Goal: Information Seeking & Learning: Learn about a topic

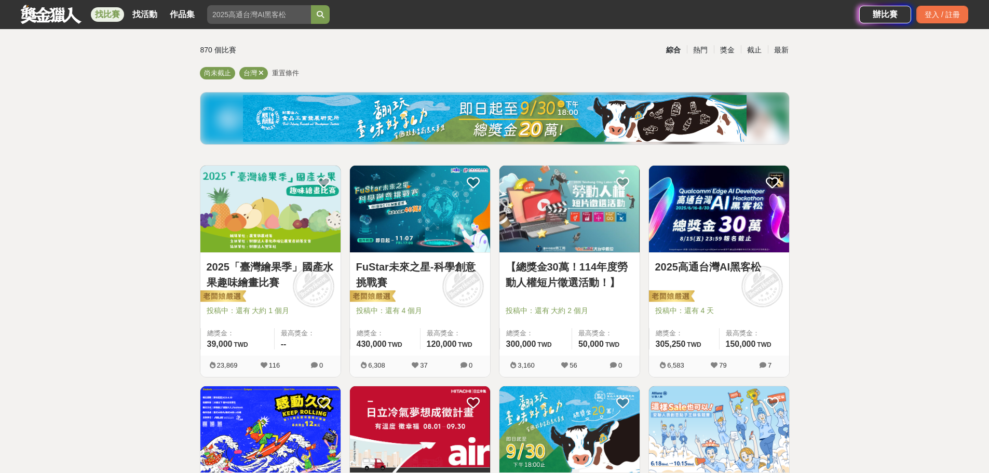
drag, startPoint x: 135, startPoint y: 184, endPoint x: 135, endPoint y: 208, distance: 24.4
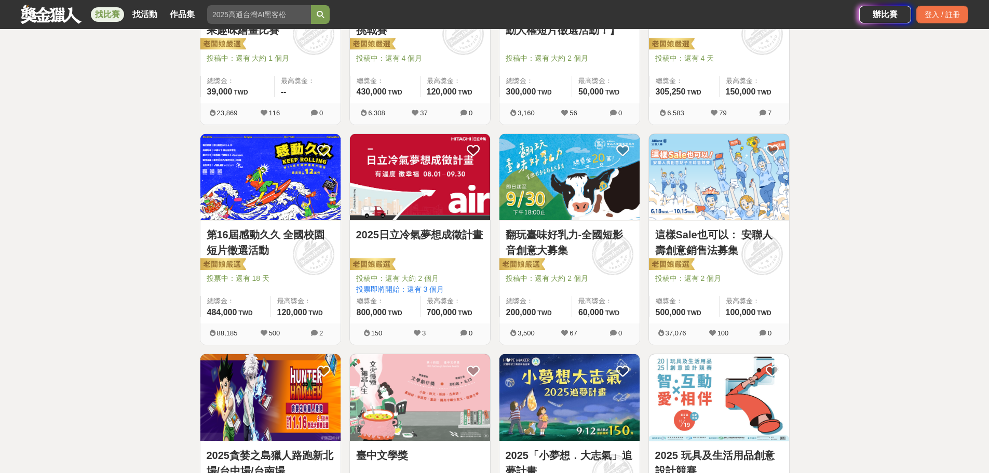
drag, startPoint x: 850, startPoint y: 159, endPoint x: 850, endPoint y: 178, distance: 19.2
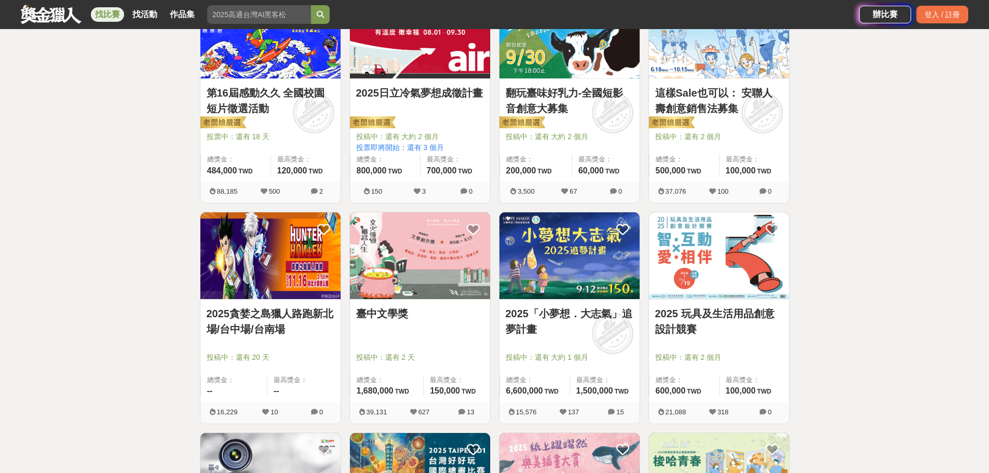
drag, startPoint x: 873, startPoint y: 154, endPoint x: 874, endPoint y: 194, distance: 39.5
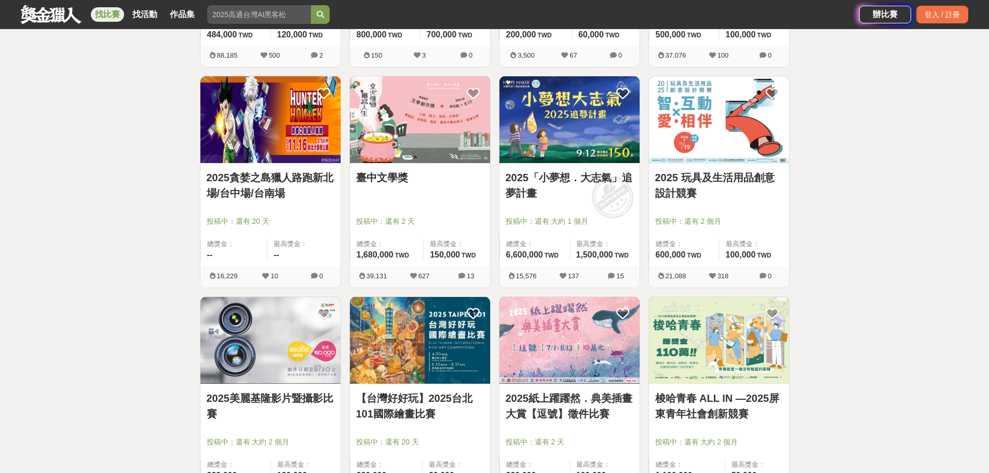
drag, startPoint x: 874, startPoint y: 194, endPoint x: 873, endPoint y: 227, distance: 33.8
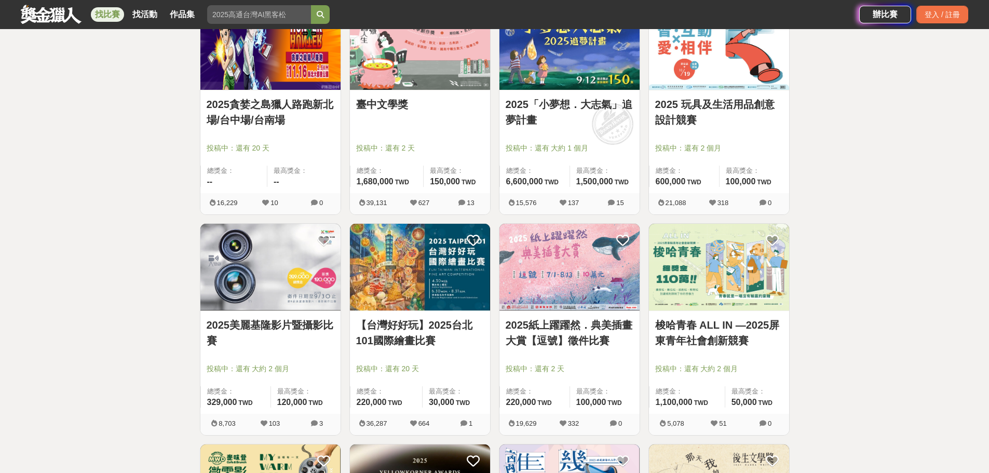
drag, startPoint x: 874, startPoint y: 261, endPoint x: 874, endPoint y: 271, distance: 9.9
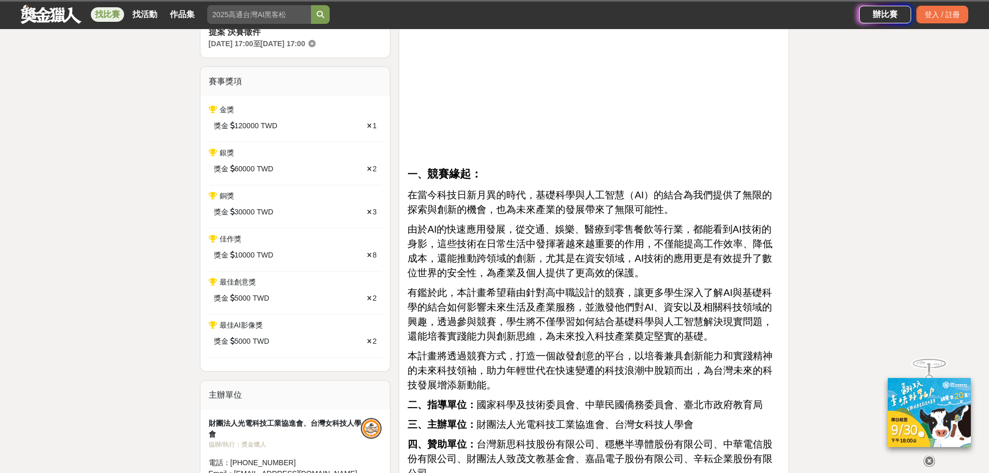
drag, startPoint x: 820, startPoint y: 200, endPoint x: 818, endPoint y: 249, distance: 48.8
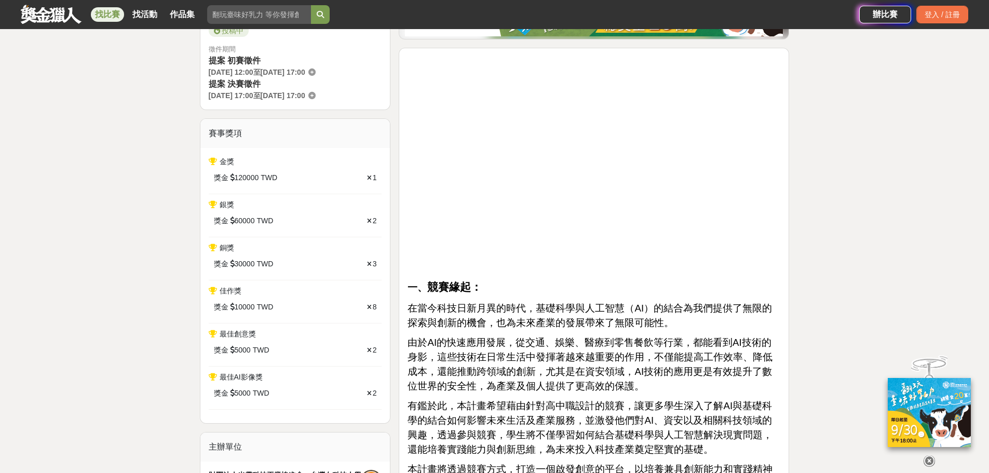
drag, startPoint x: 821, startPoint y: 214, endPoint x: 822, endPoint y: 236, distance: 21.8
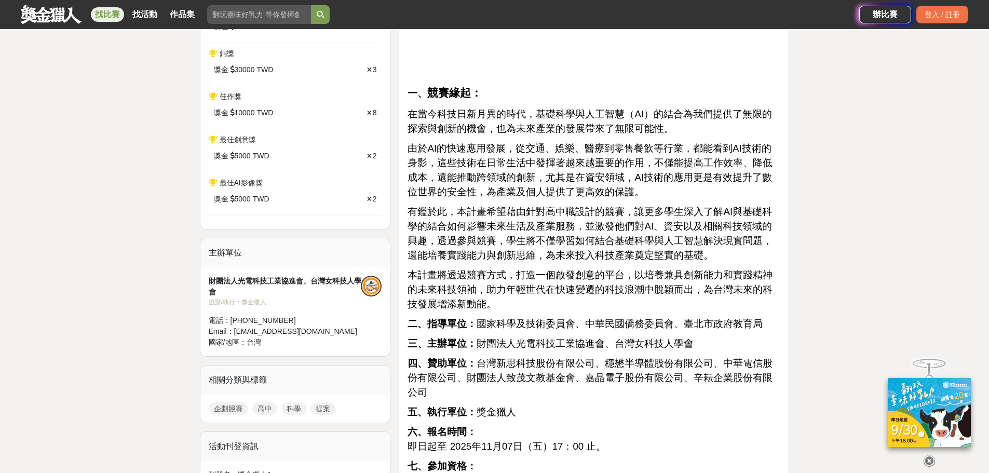
scroll to position [541, 0]
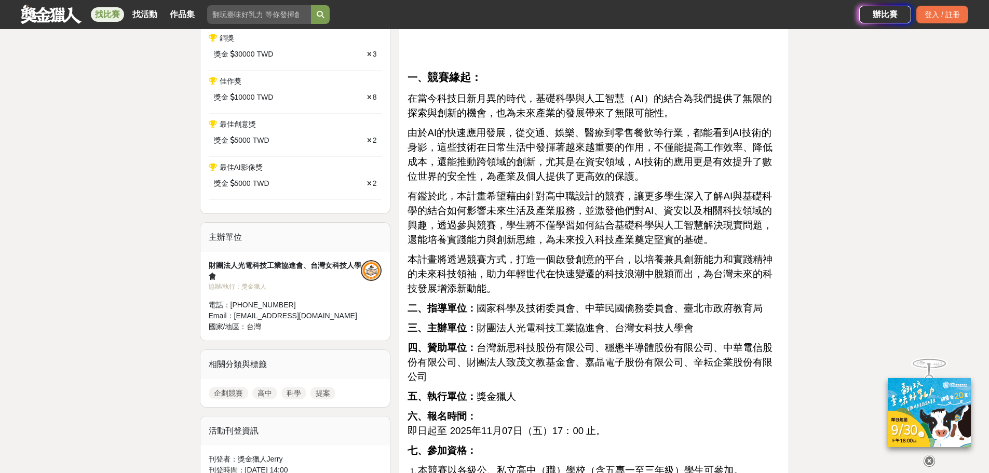
drag, startPoint x: 823, startPoint y: 199, endPoint x: 826, endPoint y: 233, distance: 33.8
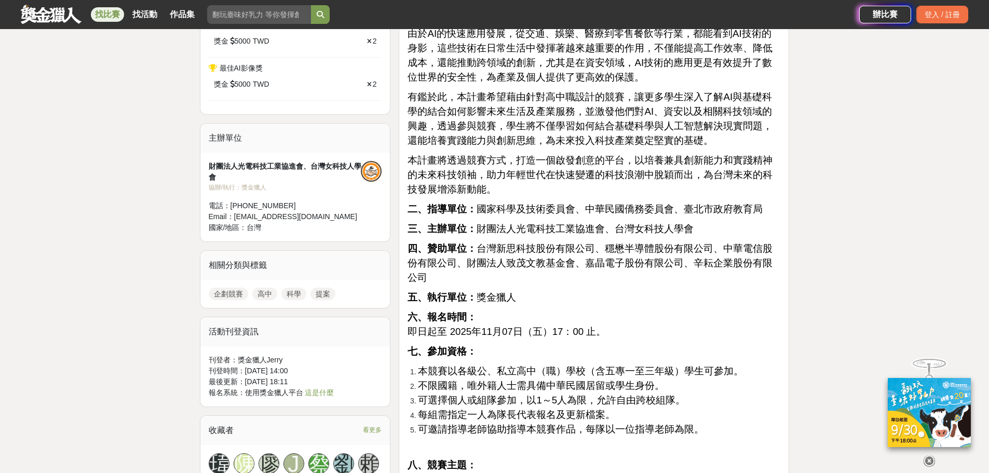
scroll to position [678, 0]
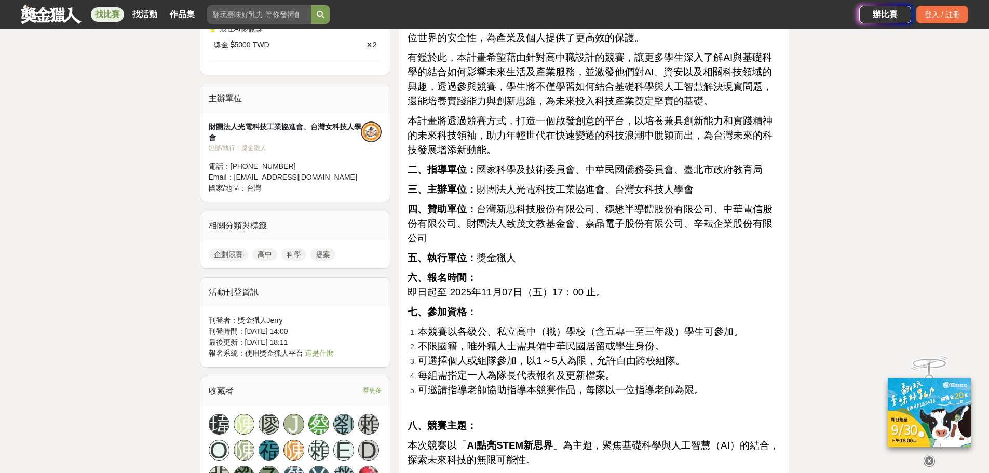
drag, startPoint x: 827, startPoint y: 128, endPoint x: 830, endPoint y: 166, distance: 38.0
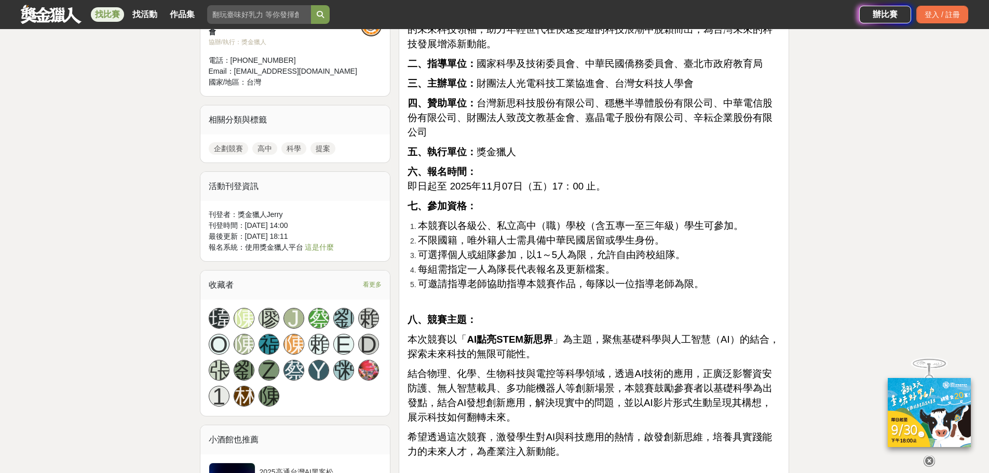
scroll to position [783, 0]
drag, startPoint x: 830, startPoint y: 155, endPoint x: 831, endPoint y: 171, distance: 15.6
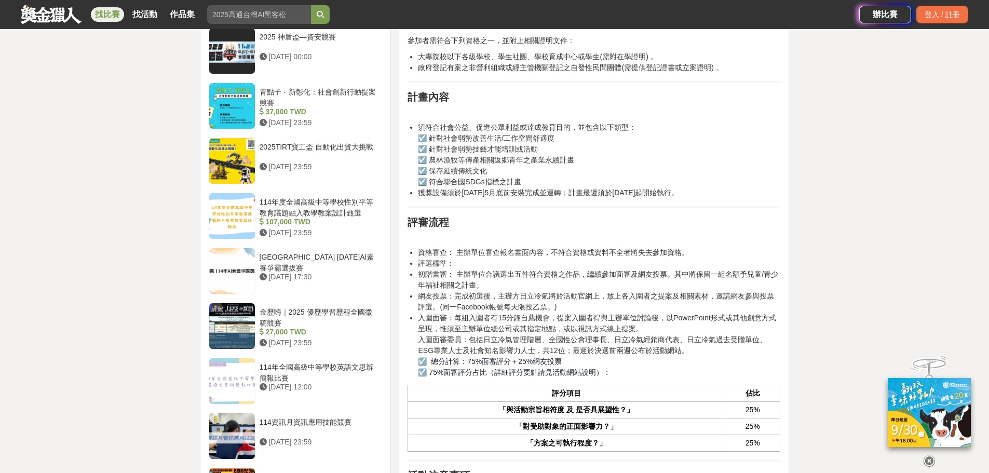
drag, startPoint x: 838, startPoint y: 227, endPoint x: 838, endPoint y: 249, distance: 21.8
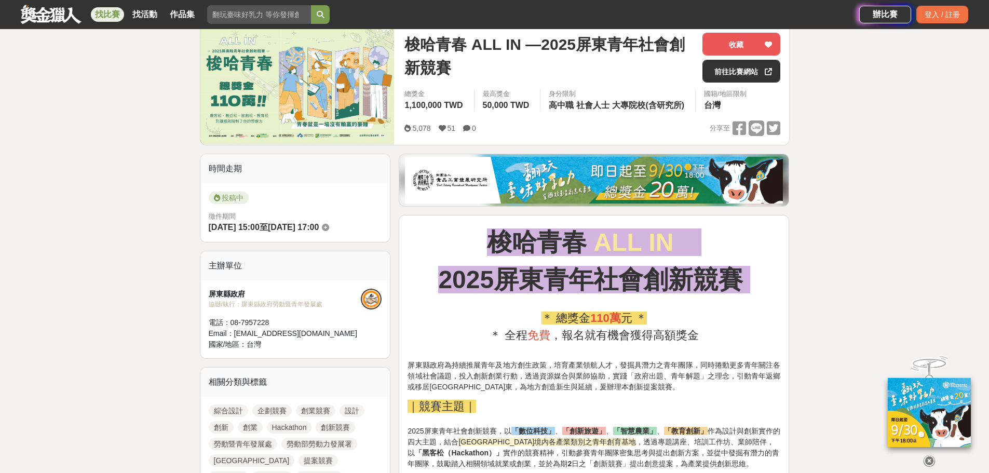
drag, startPoint x: 846, startPoint y: 210, endPoint x: 845, endPoint y: 255, distance: 45.2
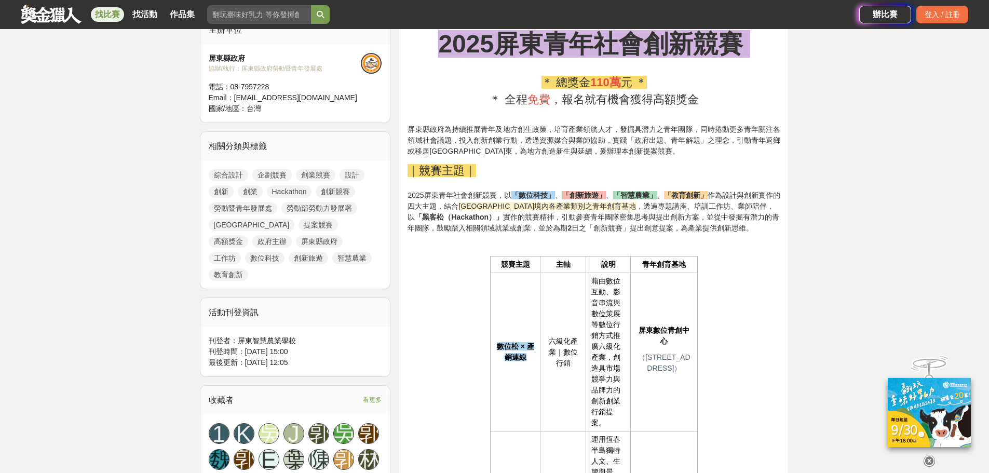
drag, startPoint x: 830, startPoint y: 214, endPoint x: 830, endPoint y: 258, distance: 44.6
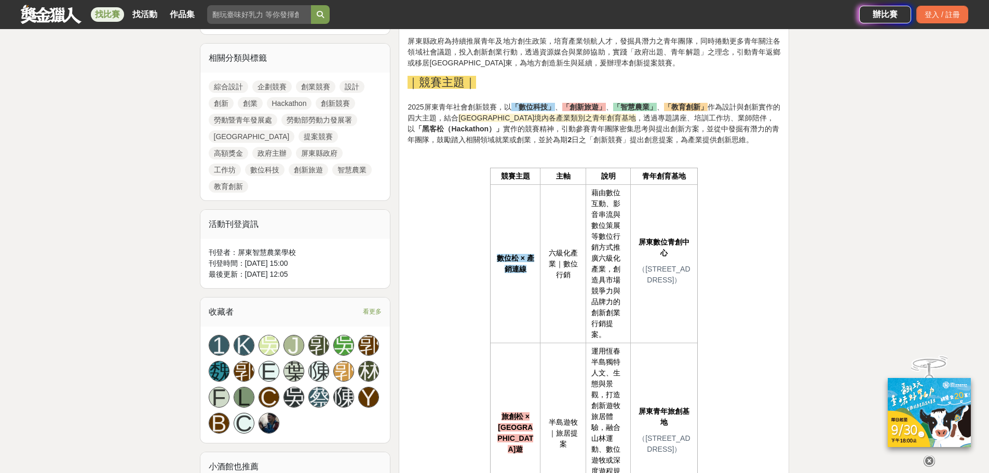
scroll to position [495, 0]
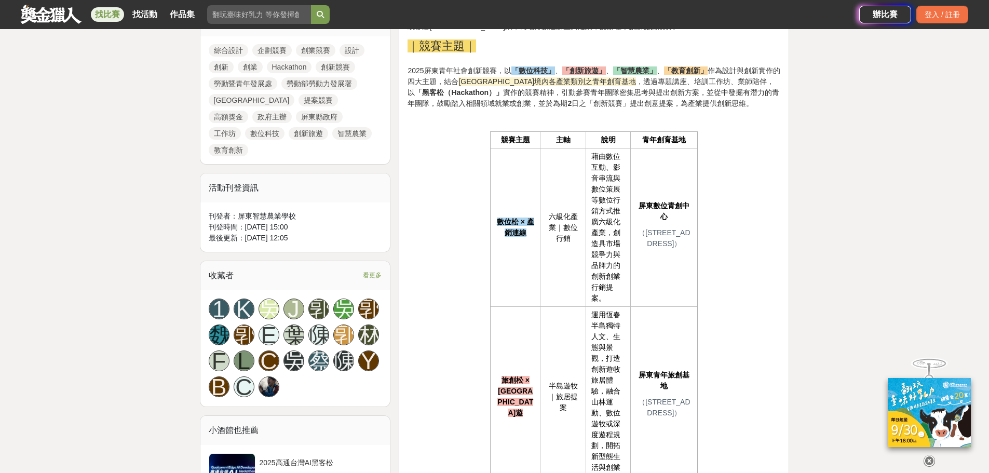
drag, startPoint x: 630, startPoint y: 217, endPoint x: 629, endPoint y: 247, distance: 30.1
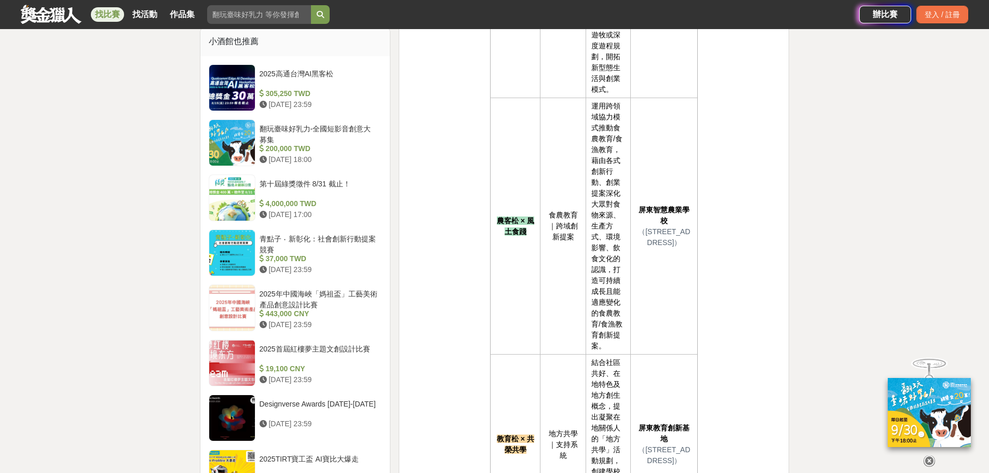
drag, startPoint x: 627, startPoint y: 239, endPoint x: 623, endPoint y: 305, distance: 66.0
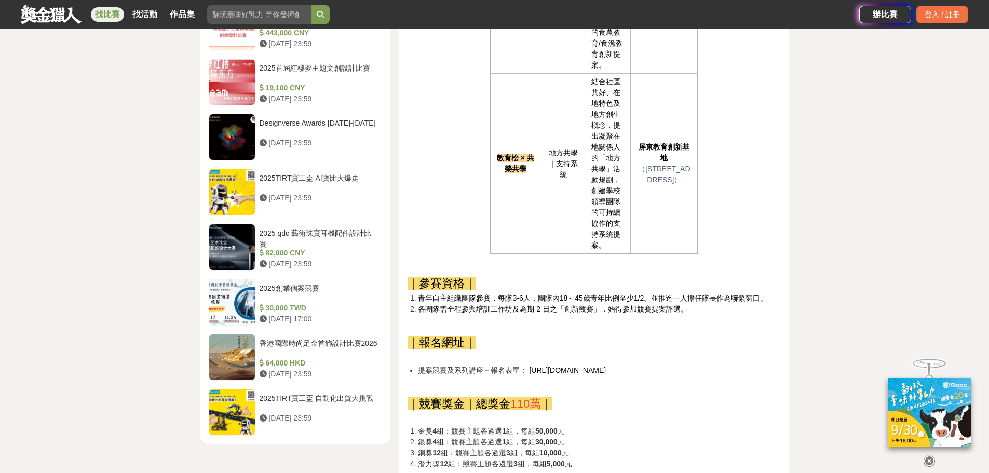
scroll to position [1204, 0]
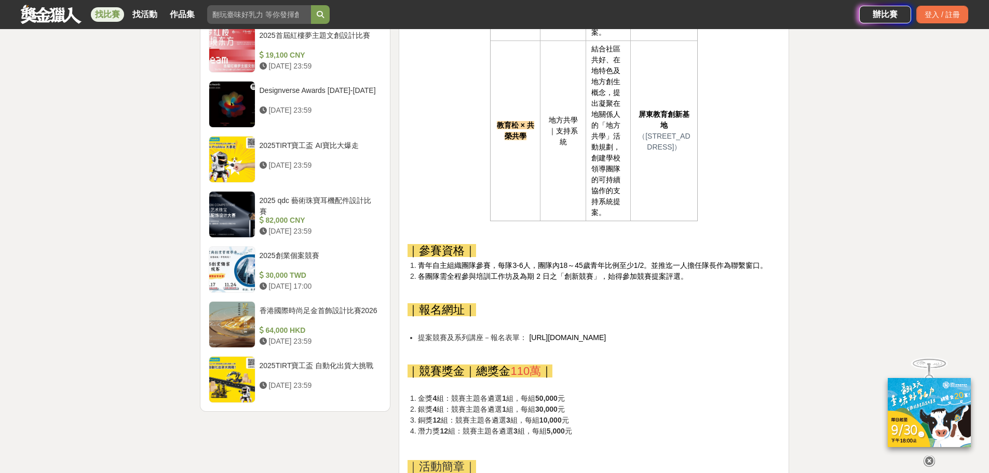
drag, startPoint x: 623, startPoint y: 305, endPoint x: 612, endPoint y: 362, distance: 58.0
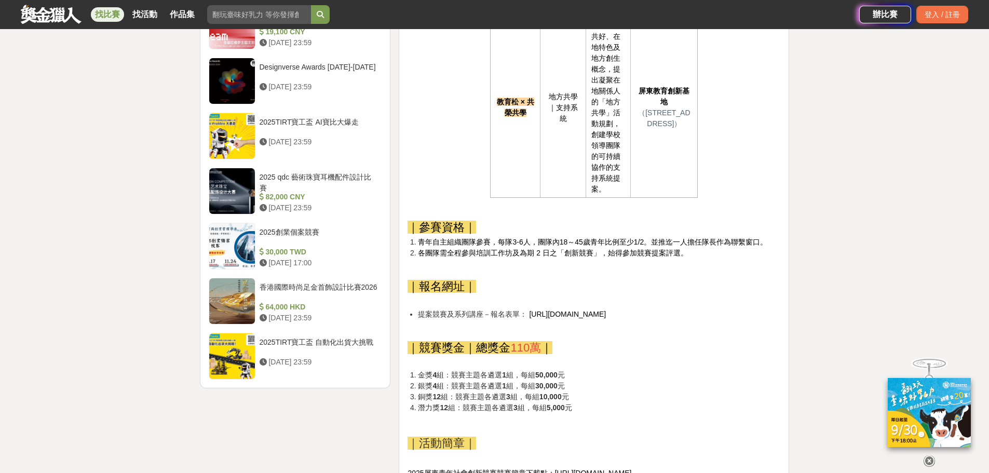
scroll to position [1240, 0]
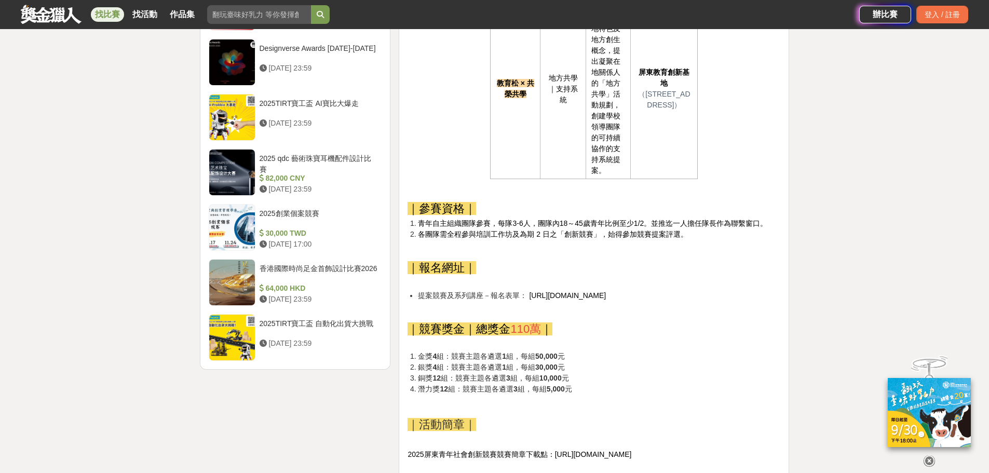
drag, startPoint x: 594, startPoint y: 308, endPoint x: 591, endPoint y: 336, distance: 28.8
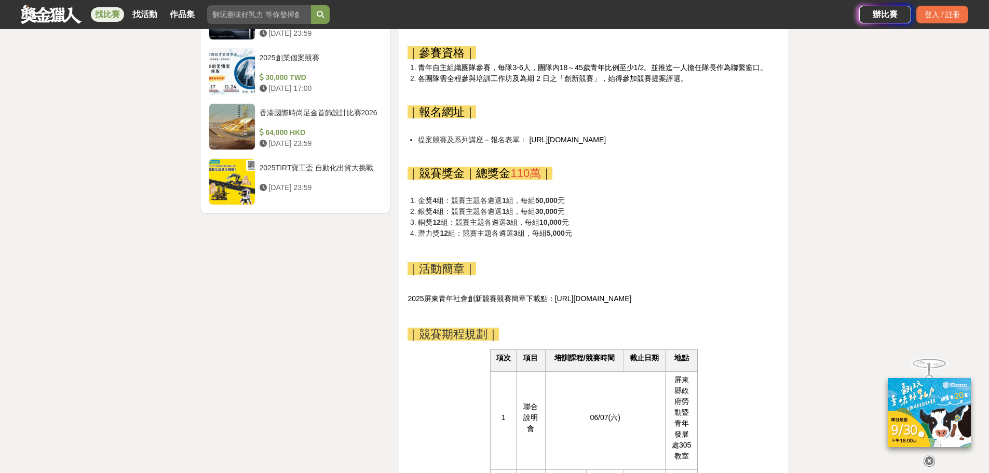
scroll to position [1412, 0]
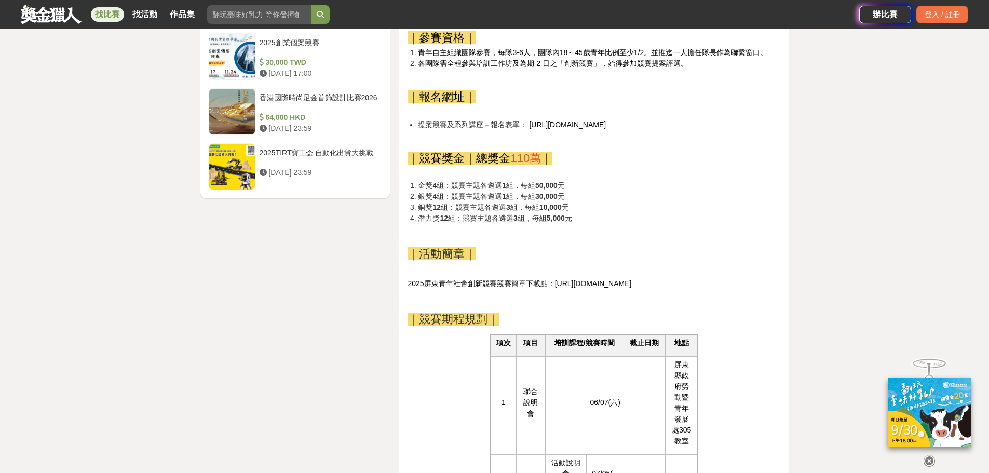
drag, startPoint x: 636, startPoint y: 310, endPoint x: 635, endPoint y: 341, distance: 31.7
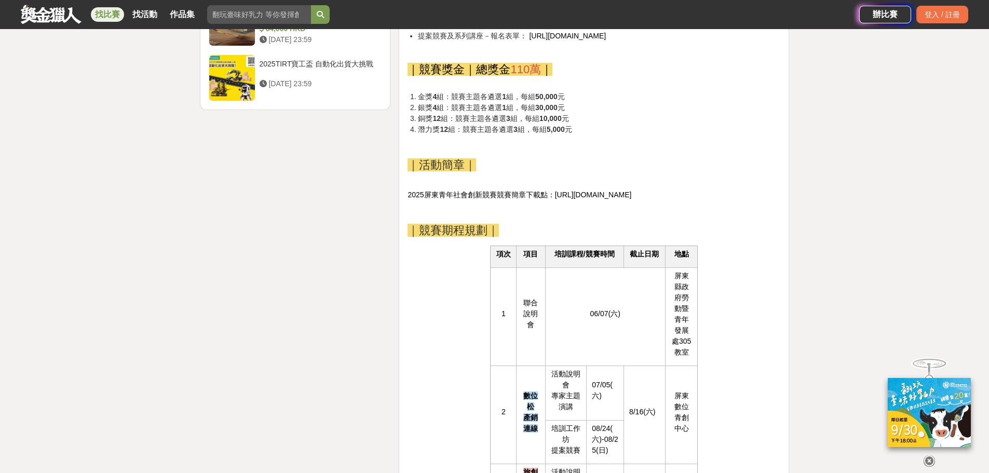
drag, startPoint x: 635, startPoint y: 341, endPoint x: 631, endPoint y: 366, distance: 25.2
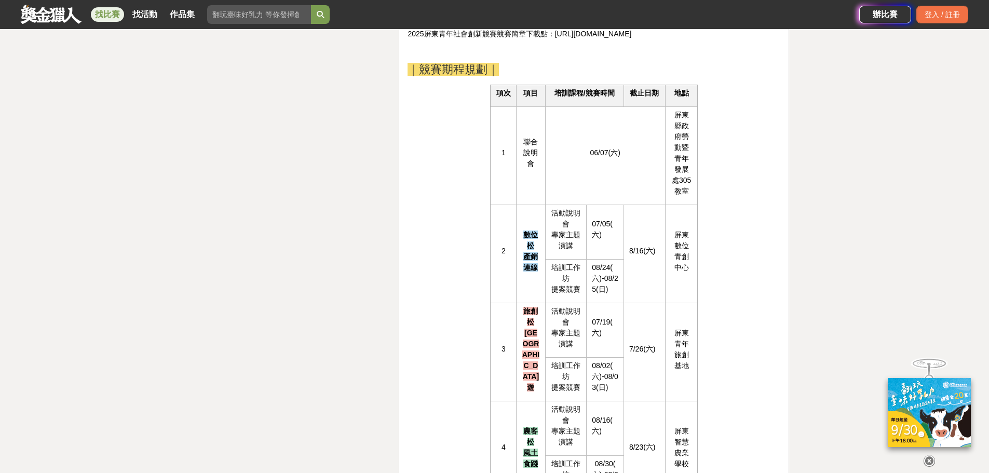
scroll to position [1678, 0]
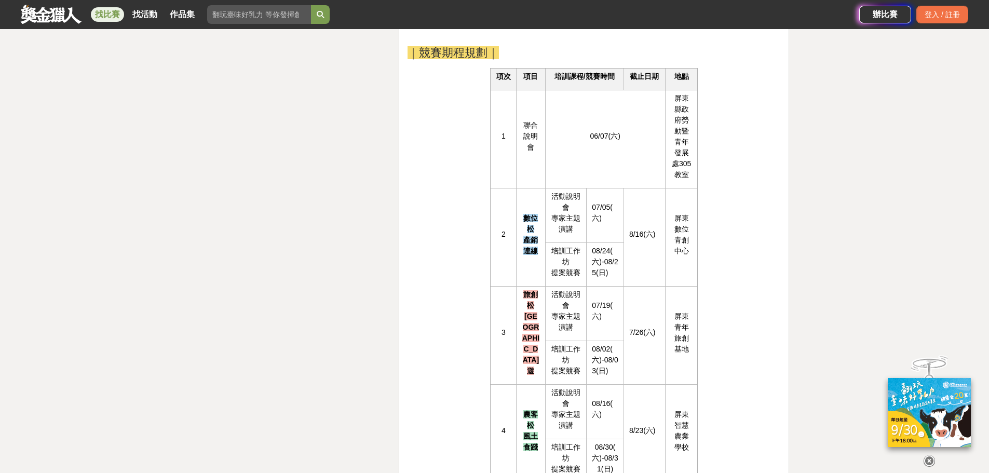
drag, startPoint x: 631, startPoint y: 366, endPoint x: 626, endPoint y: 395, distance: 29.4
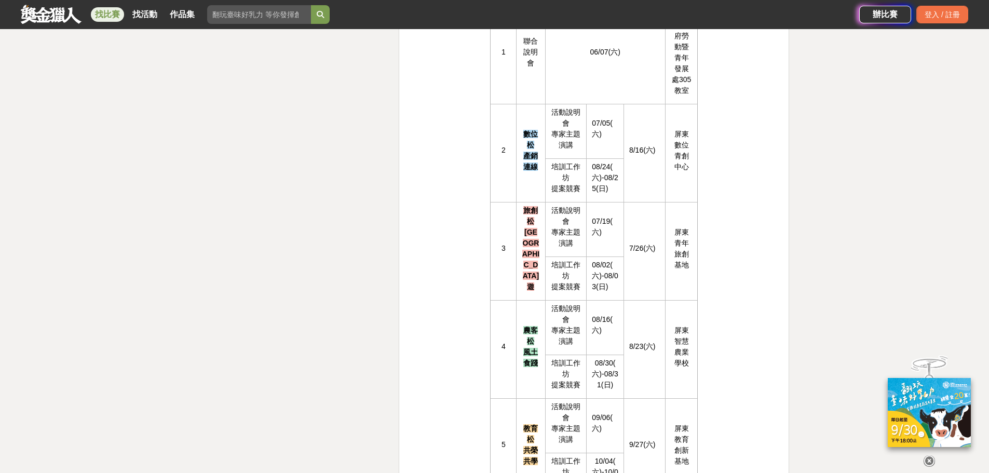
scroll to position [1776, 0]
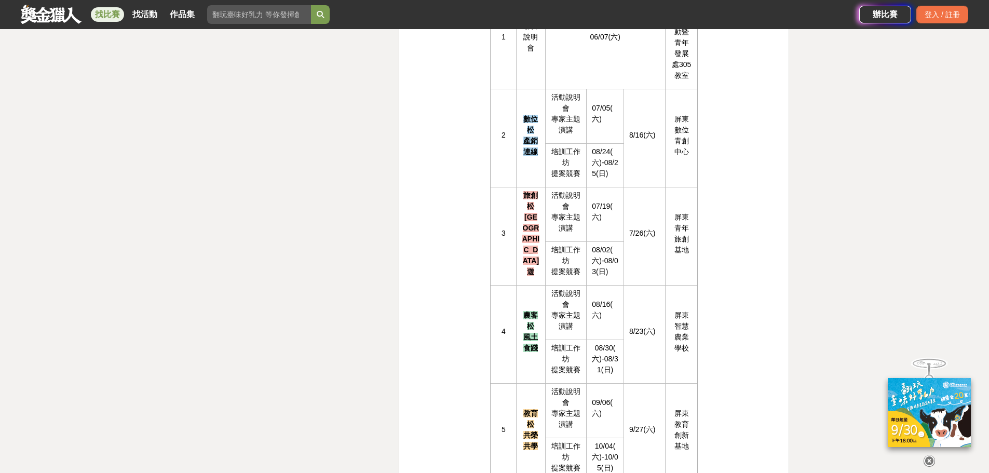
drag, startPoint x: 579, startPoint y: 295, endPoint x: 584, endPoint y: 320, distance: 25.4
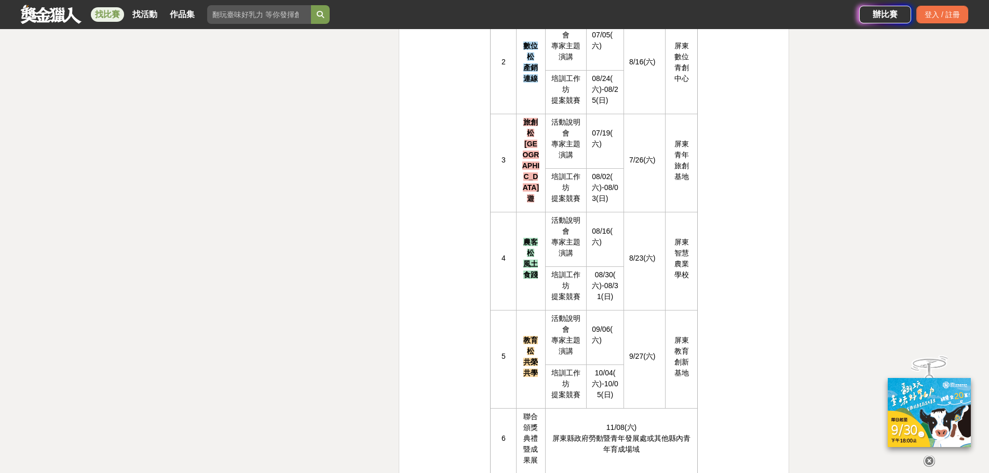
drag, startPoint x: 556, startPoint y: 292, endPoint x: 556, endPoint y: 313, distance: 21.3
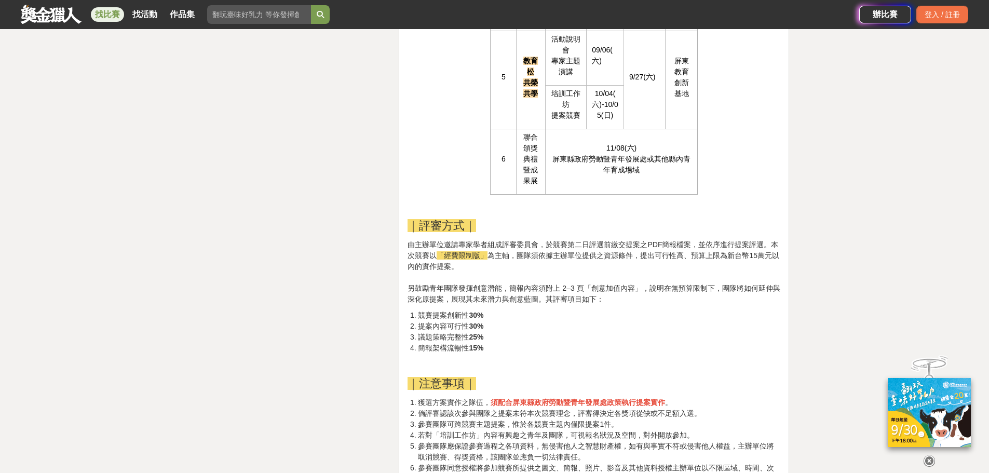
scroll to position [2147, 0]
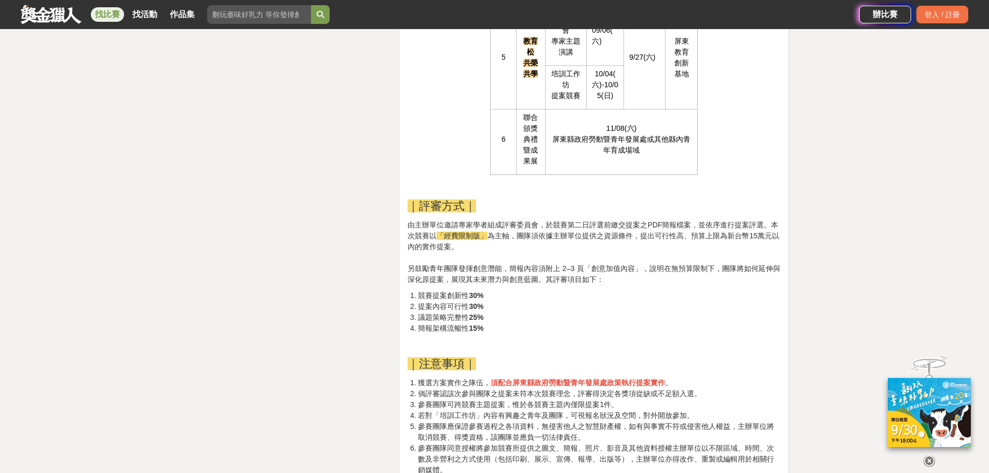
drag, startPoint x: 609, startPoint y: 312, endPoint x: 608, endPoint y: 336, distance: 23.4
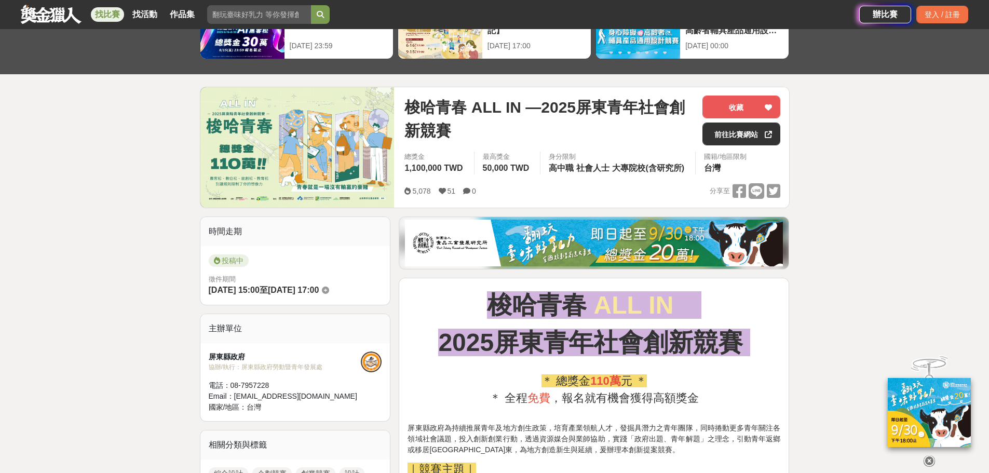
scroll to position [1, 0]
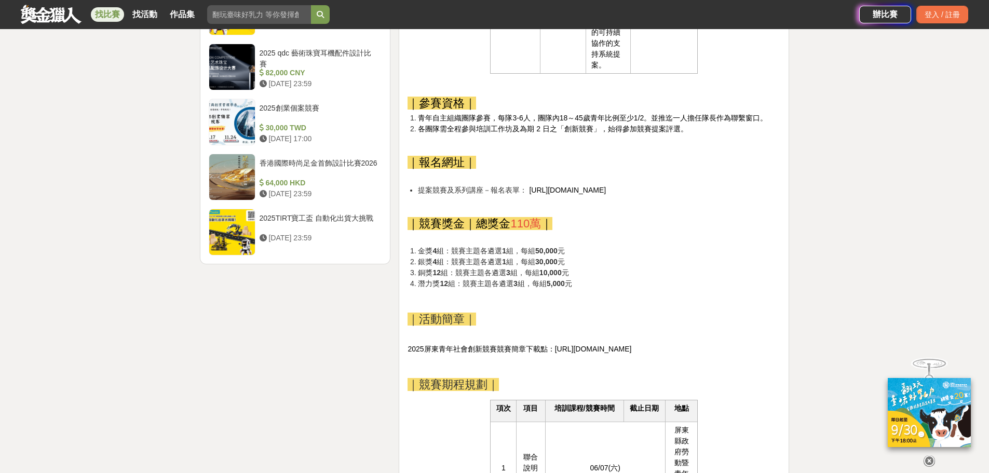
drag, startPoint x: 849, startPoint y: 207, endPoint x: 847, endPoint y: 348, distance: 141.2
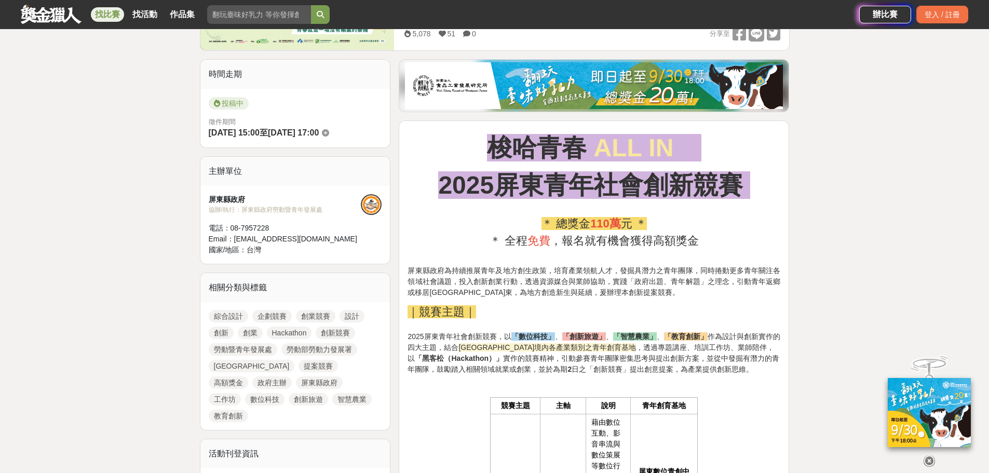
scroll to position [108, 0]
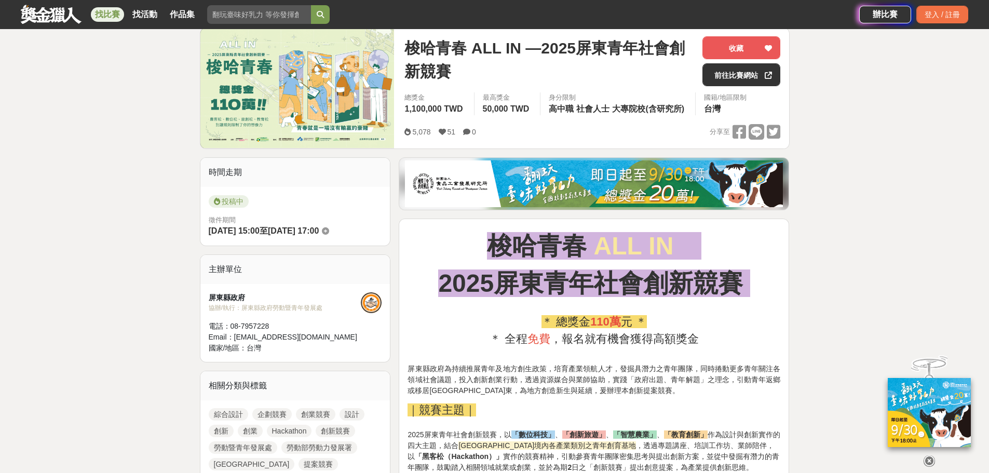
drag, startPoint x: 844, startPoint y: 248, endPoint x: 836, endPoint y: 171, distance: 77.2
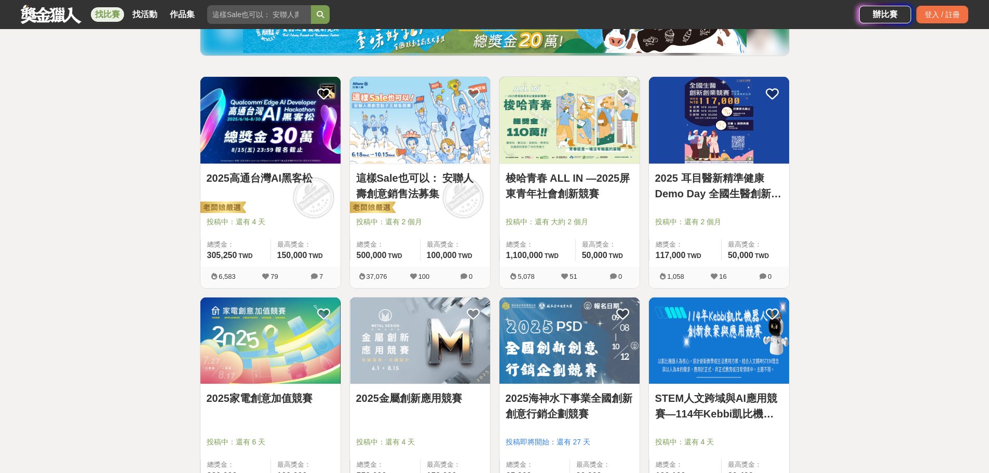
drag, startPoint x: 872, startPoint y: 258, endPoint x: 872, endPoint y: 276, distance: 17.7
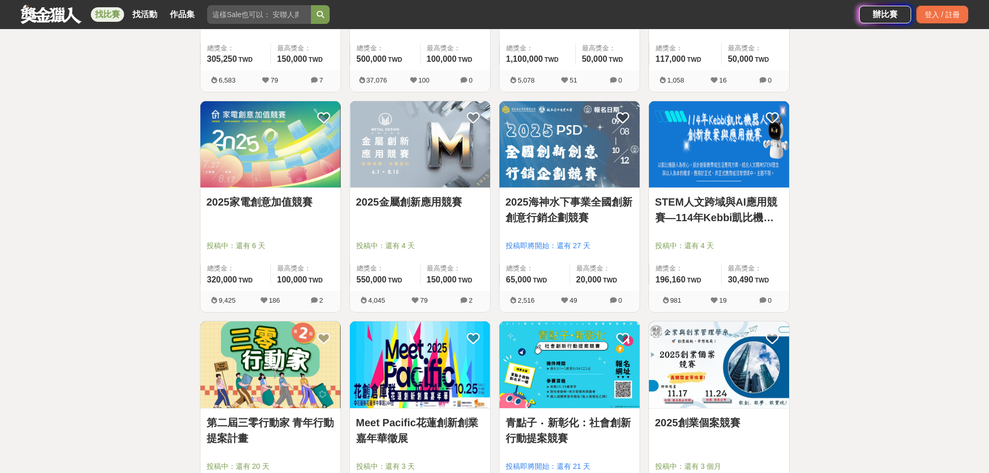
drag, startPoint x: 846, startPoint y: 162, endPoint x: 848, endPoint y: 196, distance: 33.8
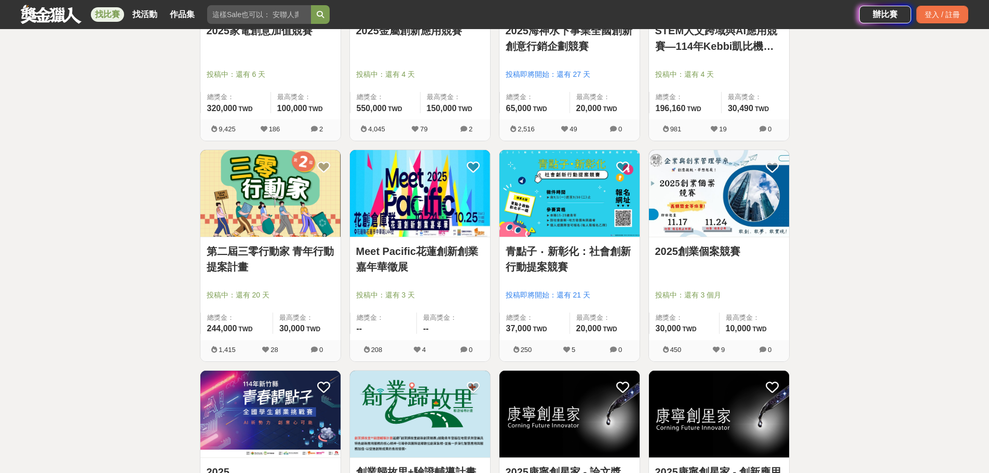
scroll to position [555, 0]
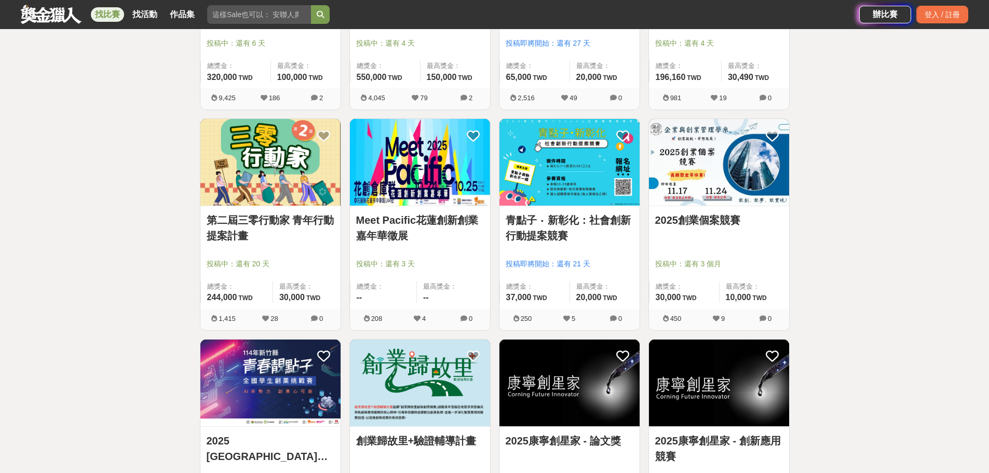
drag, startPoint x: 848, startPoint y: 213, endPoint x: 851, endPoint y: 243, distance: 30.2
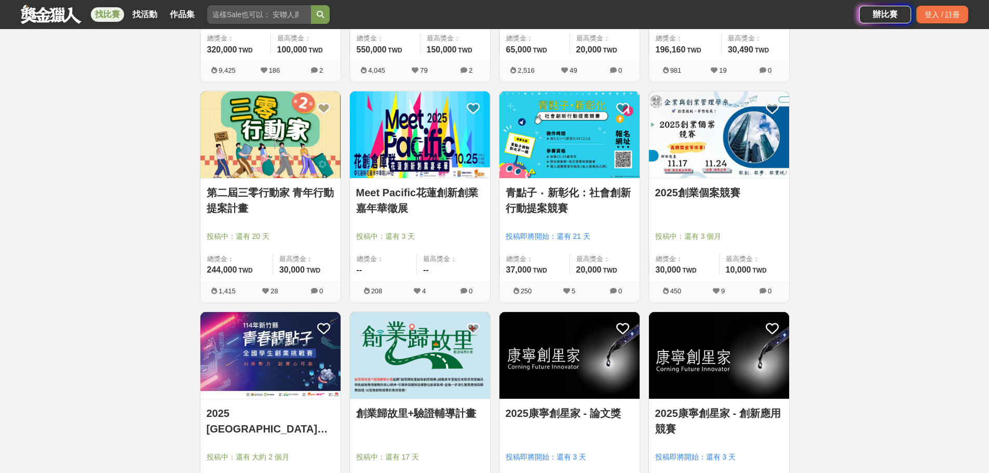
drag, startPoint x: 852, startPoint y: 171, endPoint x: 852, endPoint y: 182, distance: 10.4
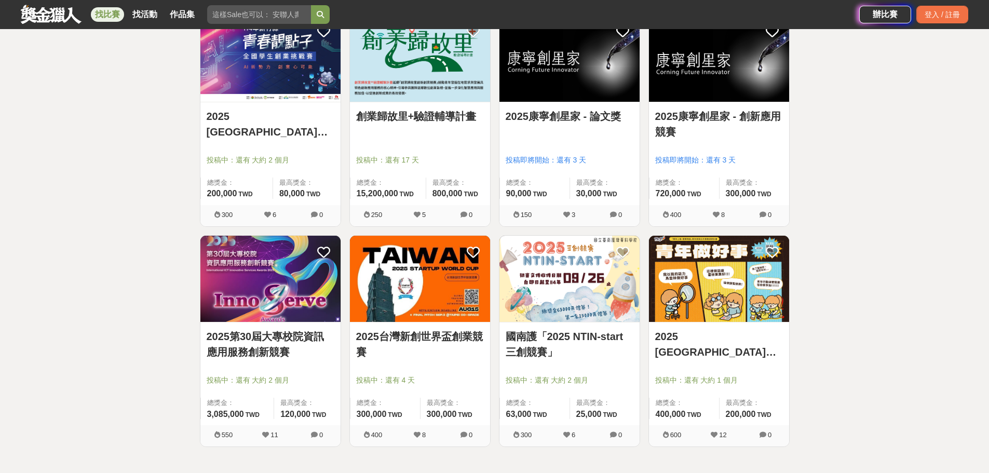
scroll to position [1131, 0]
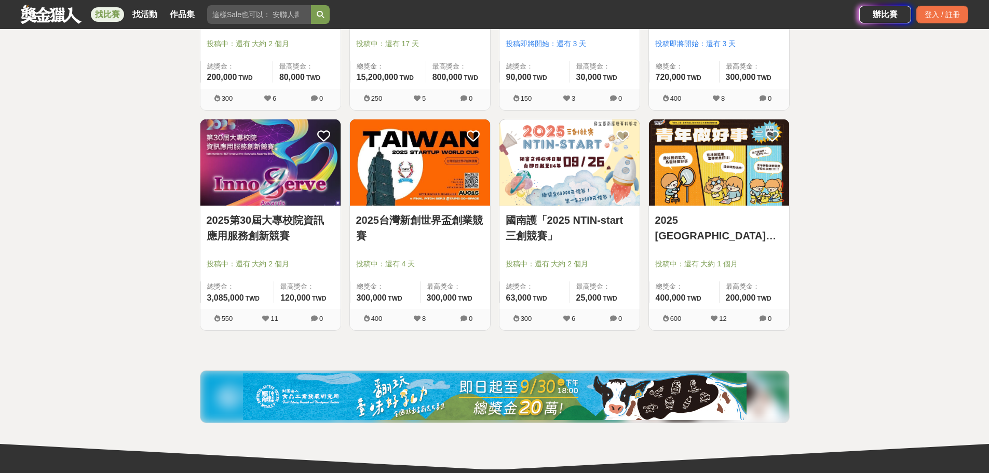
drag, startPoint x: 851, startPoint y: 216, endPoint x: 851, endPoint y: 172, distance: 44.1
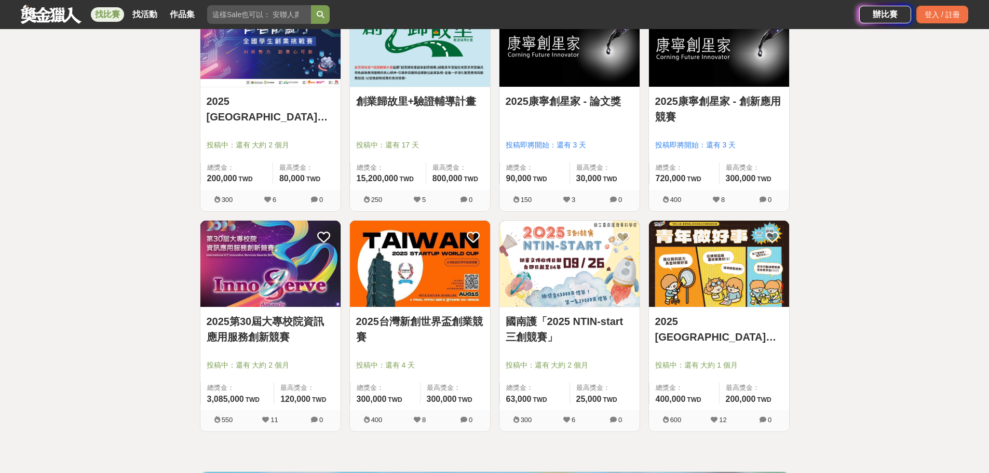
scroll to position [867, 0]
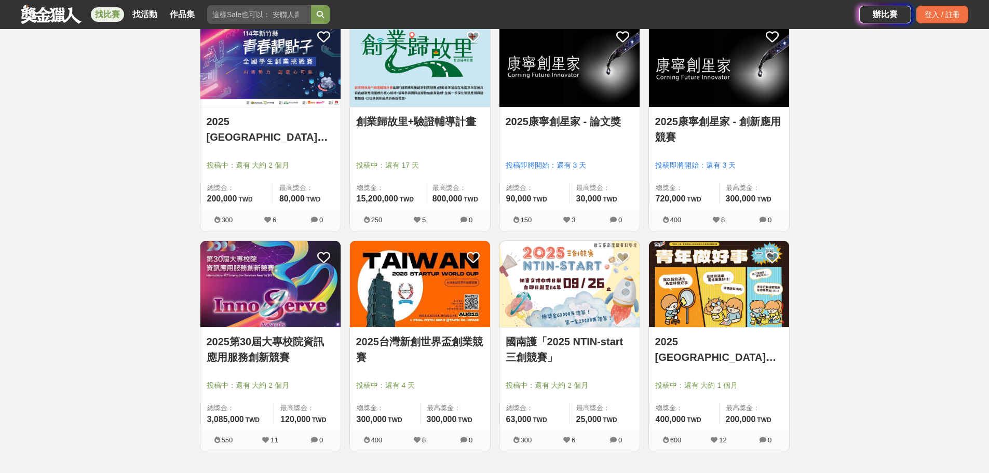
drag, startPoint x: 871, startPoint y: 248, endPoint x: 871, endPoint y: 210, distance: 37.9
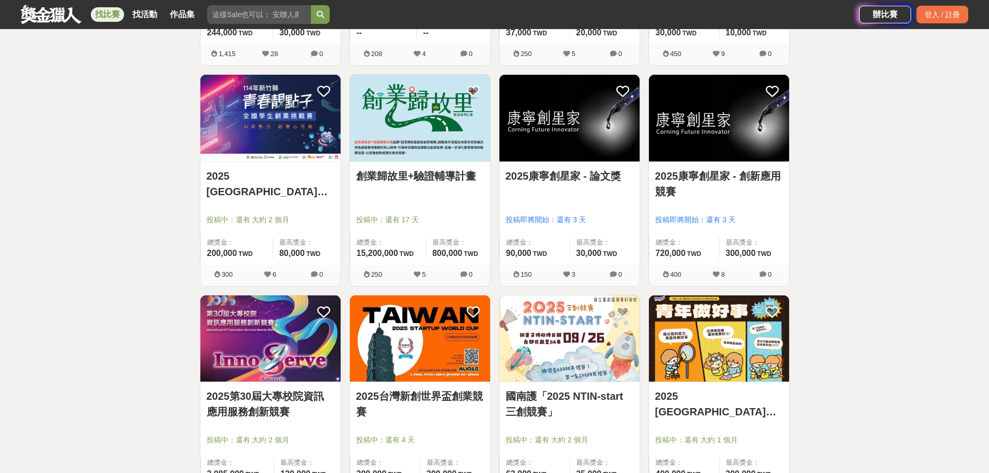
scroll to position [776, 0]
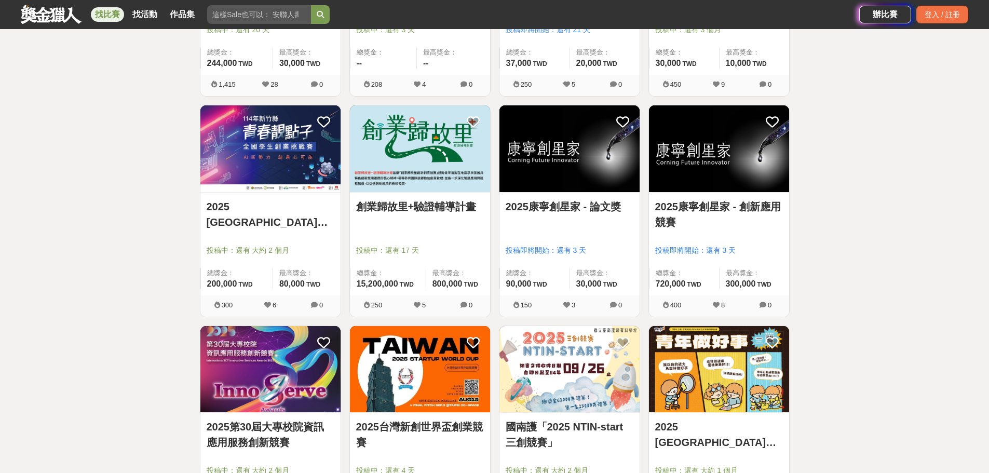
drag, startPoint x: 134, startPoint y: 229, endPoint x: 143, endPoint y: 187, distance: 42.4
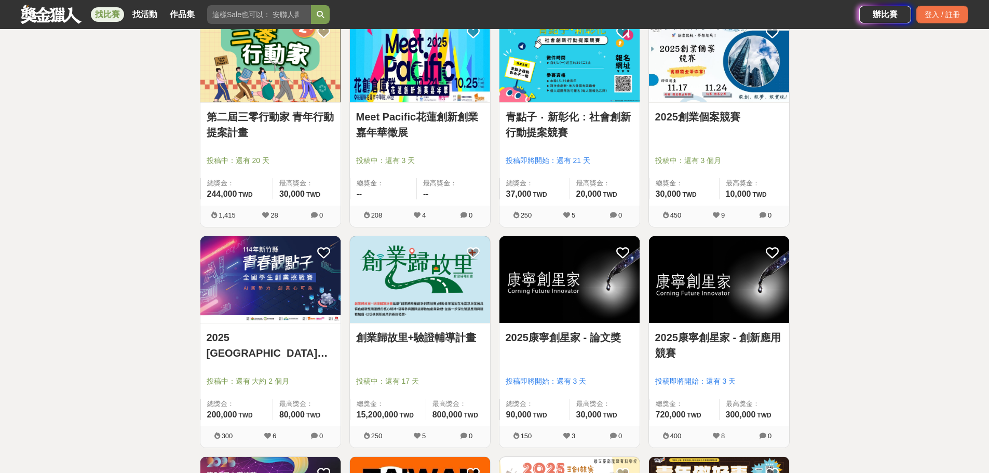
drag, startPoint x: 155, startPoint y: 240, endPoint x: 175, endPoint y: 187, distance: 56.2
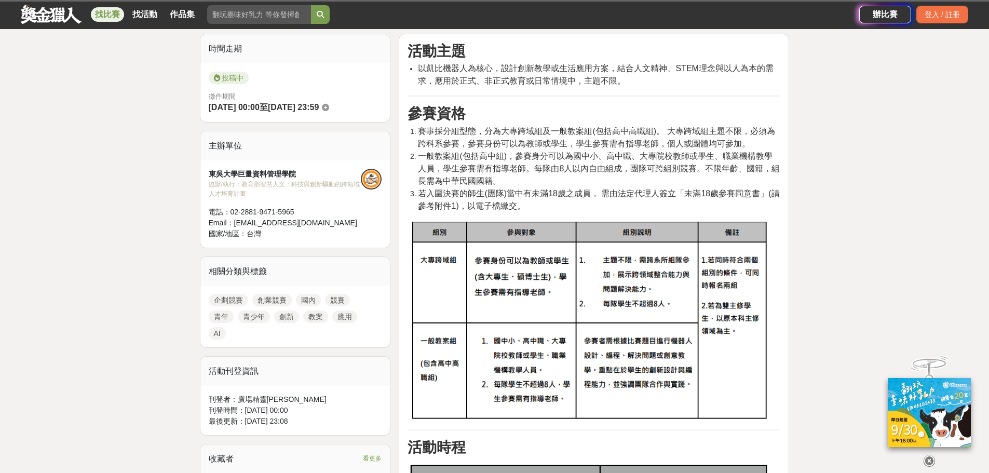
drag, startPoint x: 803, startPoint y: 270, endPoint x: 803, endPoint y: 294, distance: 24.4
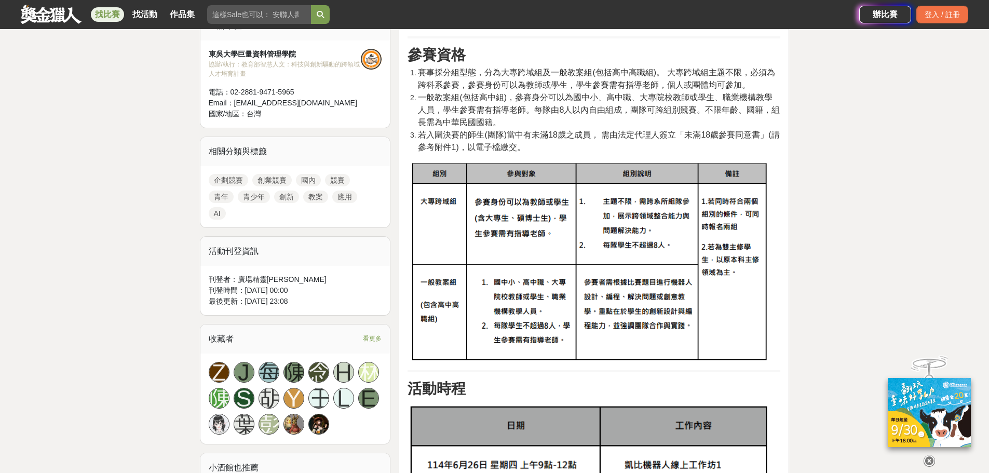
drag, startPoint x: 802, startPoint y: 336, endPoint x: 802, endPoint y: 353, distance: 17.1
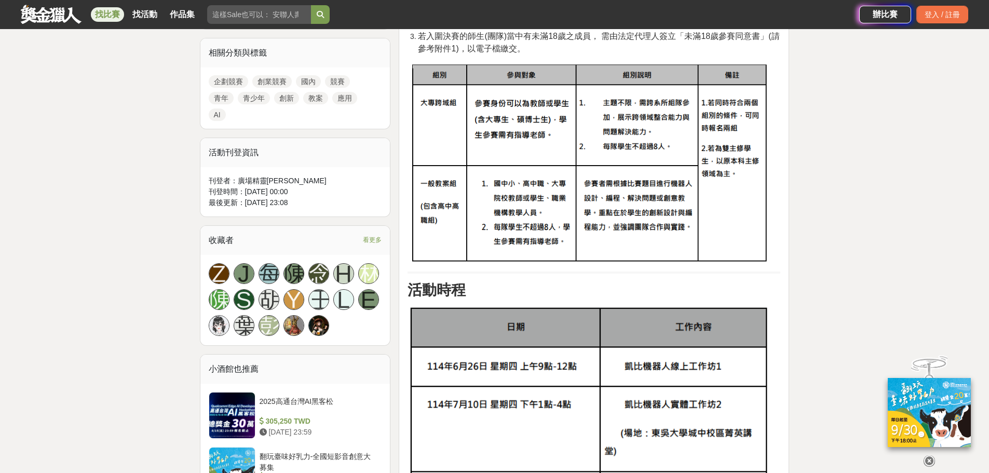
scroll to position [583, 0]
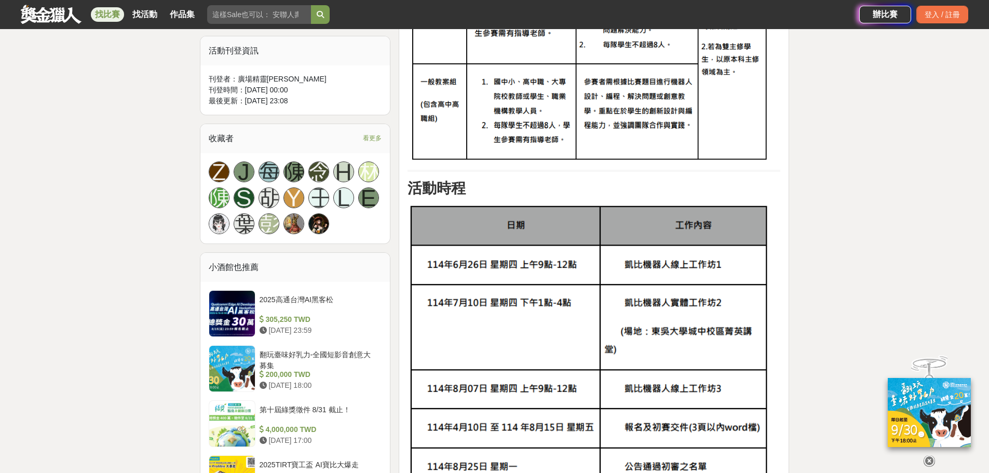
drag, startPoint x: 809, startPoint y: 262, endPoint x: 805, endPoint y: 326, distance: 65.0
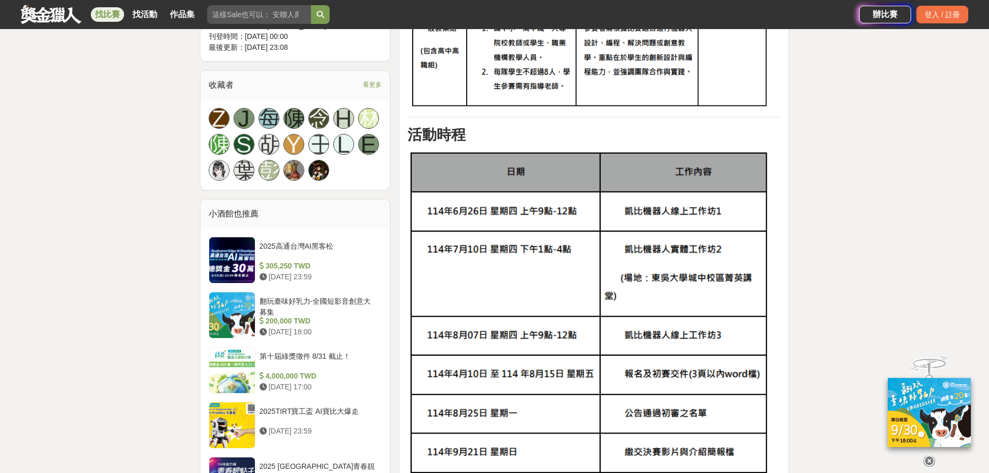
drag, startPoint x: 811, startPoint y: 268, endPoint x: 809, endPoint y: 280, distance: 12.0
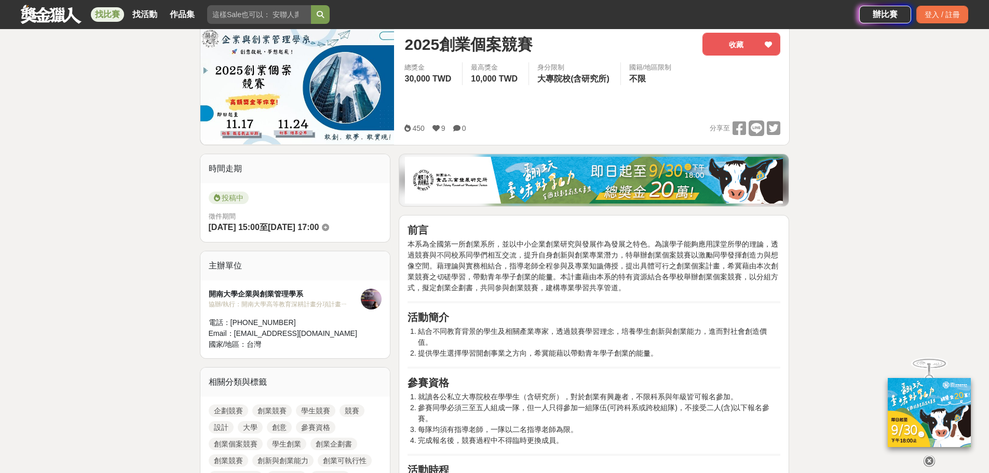
drag, startPoint x: 529, startPoint y: 262, endPoint x: 532, endPoint y: 276, distance: 14.8
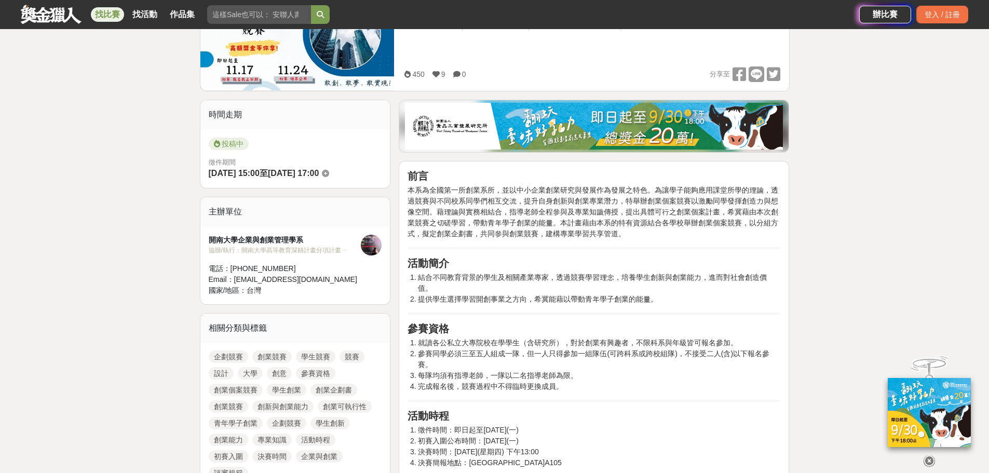
scroll to position [247, 0]
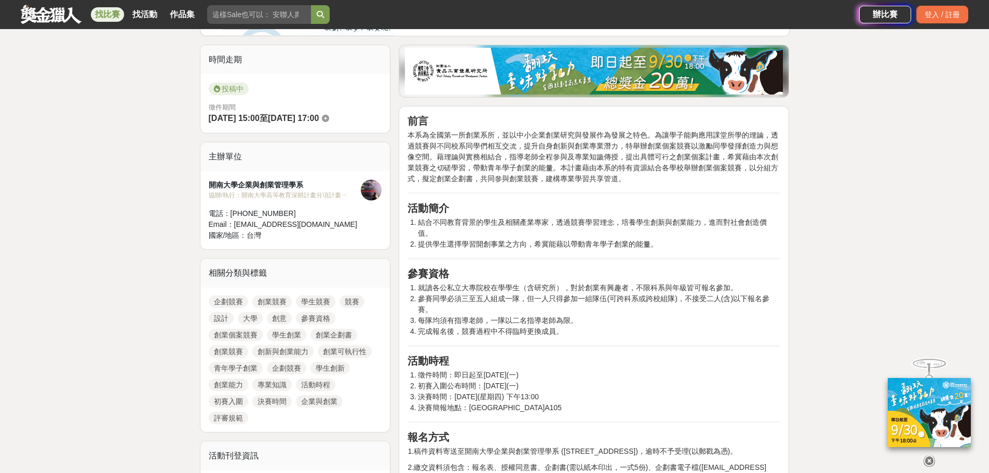
drag, startPoint x: 511, startPoint y: 268, endPoint x: 513, endPoint y: 315, distance: 47.3
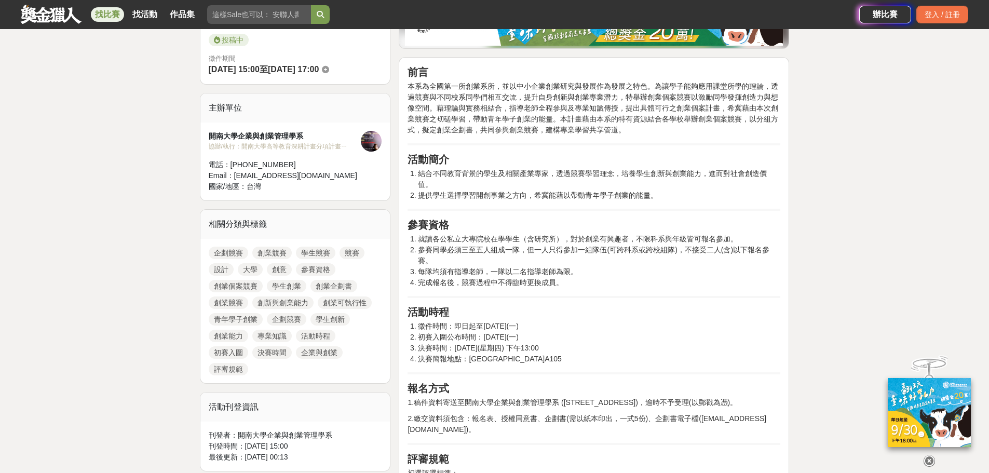
drag, startPoint x: 621, startPoint y: 281, endPoint x: 613, endPoint y: 317, distance: 36.1
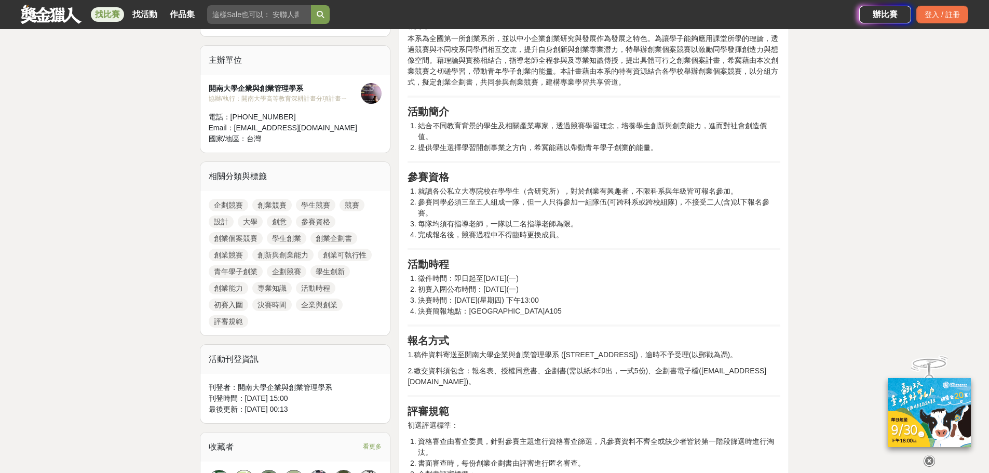
drag, startPoint x: 622, startPoint y: 298, endPoint x: 628, endPoint y: 326, distance: 28.2
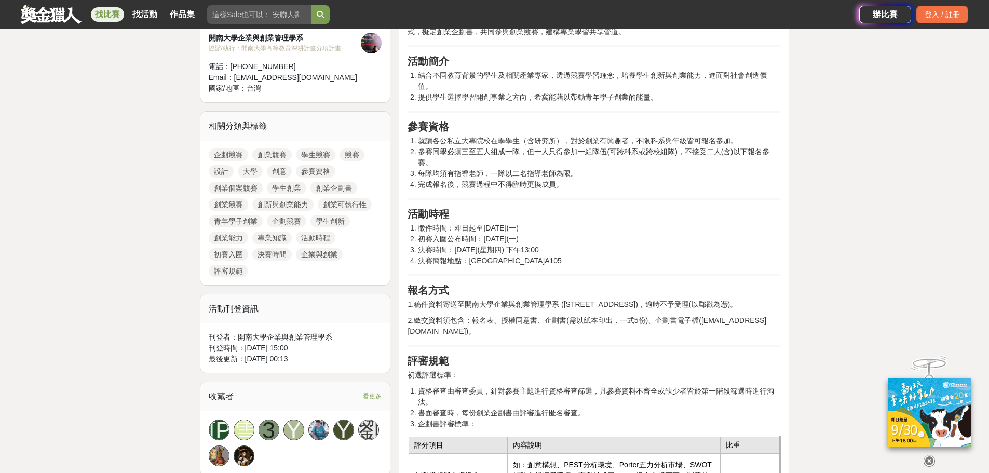
drag, startPoint x: 667, startPoint y: 313, endPoint x: 665, endPoint y: 342, distance: 29.1
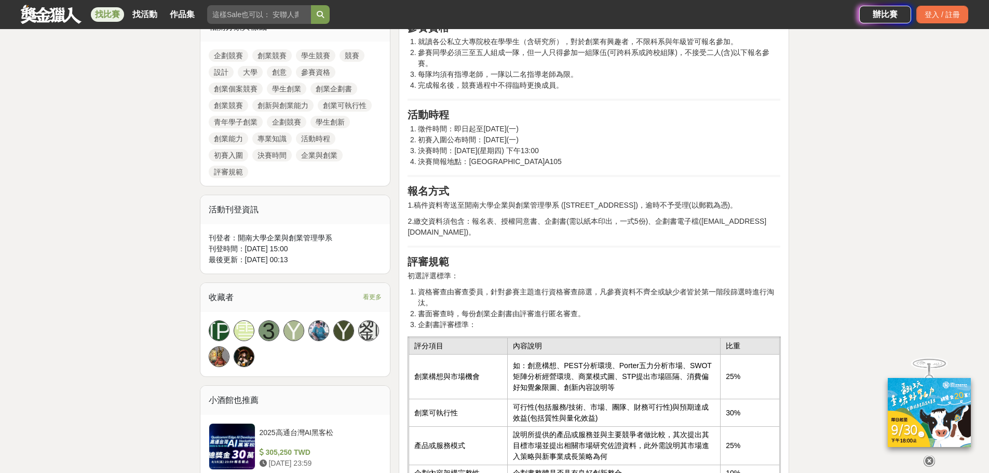
drag, startPoint x: 665, startPoint y: 334, endPoint x: 658, endPoint y: 370, distance: 36.3
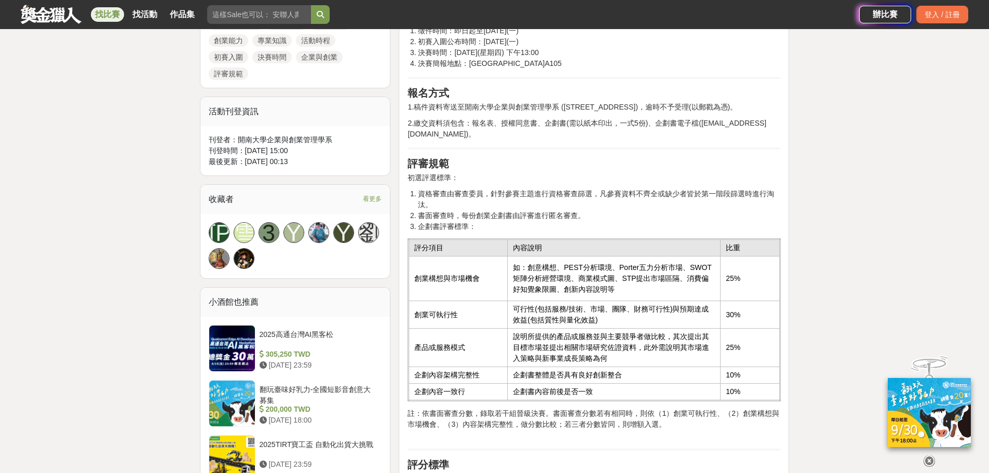
scroll to position [601, 0]
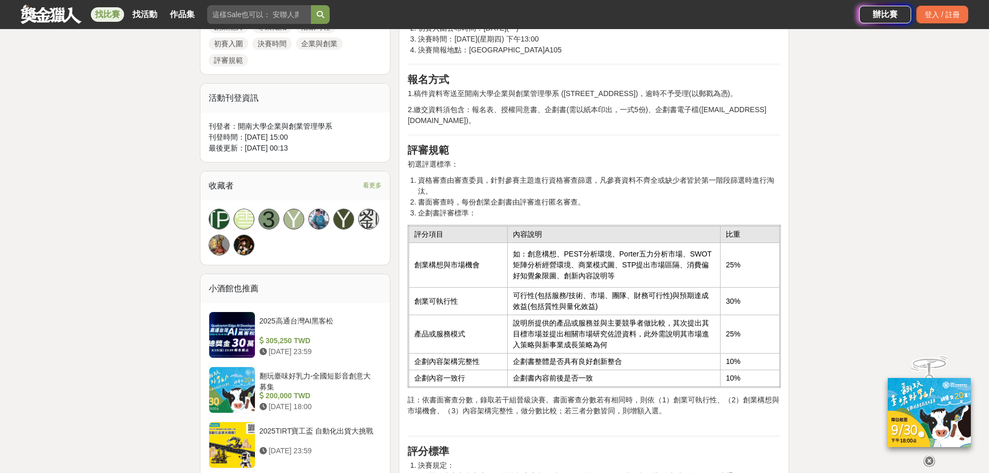
drag, startPoint x: 635, startPoint y: 369, endPoint x: 633, endPoint y: 401, distance: 32.2
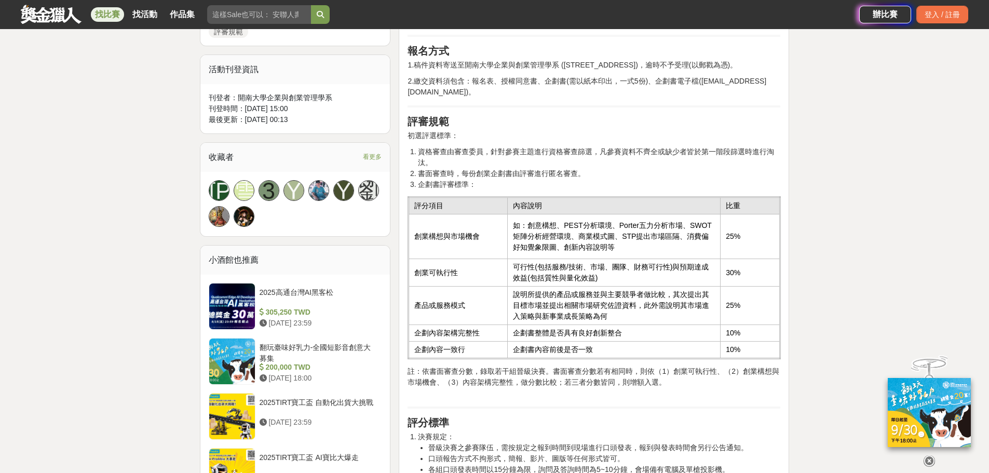
drag, startPoint x: 639, startPoint y: 367, endPoint x: 637, endPoint y: 405, distance: 38.0
